Goal: Navigation & Orientation: Understand site structure

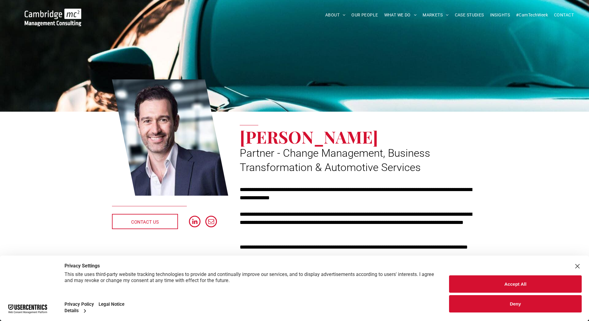
scroll to position [1, 0]
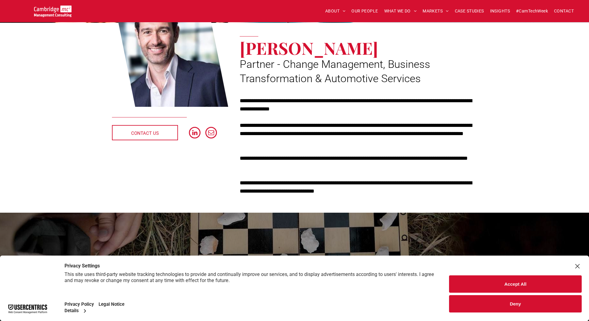
scroll to position [91, 0]
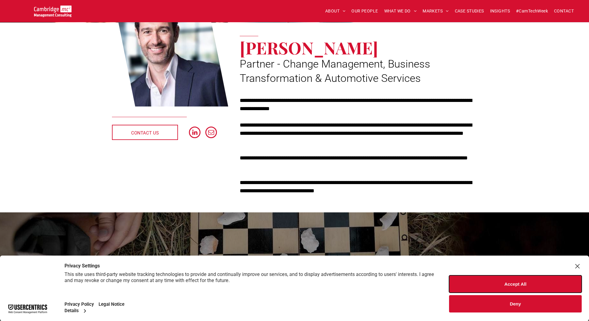
click at [519, 282] on button "Accept All" at bounding box center [515, 283] width 133 height 17
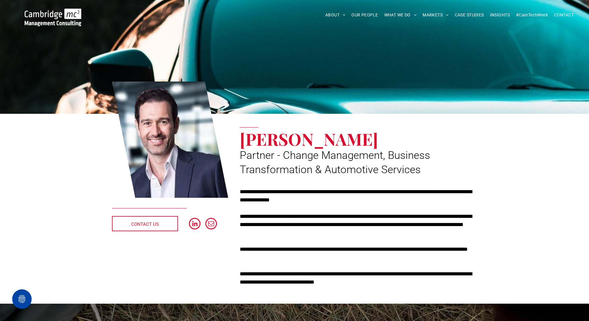
scroll to position [0, 0]
click at [365, 16] on span "OUR PEOPLE" at bounding box center [364, 14] width 26 height 9
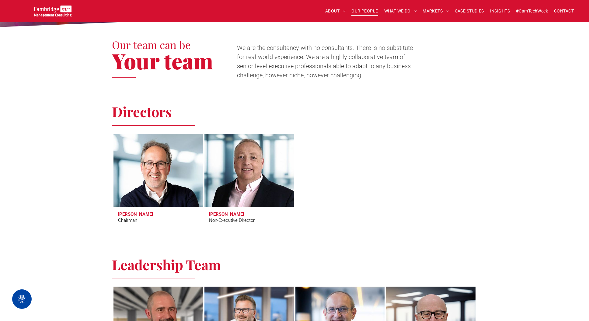
scroll to position [183, 0]
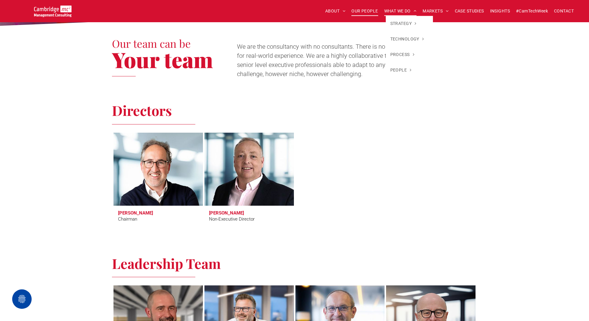
click at [405, 11] on span "WHAT WE DO" at bounding box center [400, 10] width 33 height 9
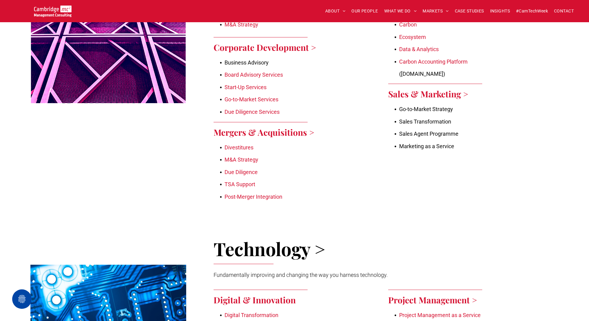
scroll to position [378, 0]
